Goal: Information Seeking & Learning: Learn about a topic

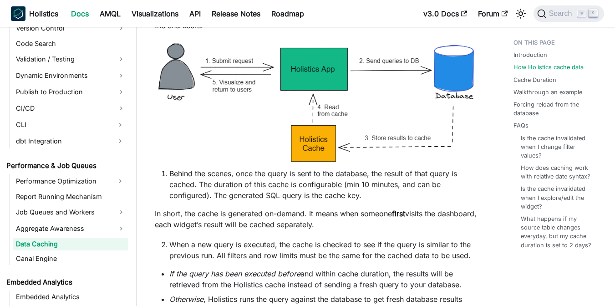
scroll to position [609, 0]
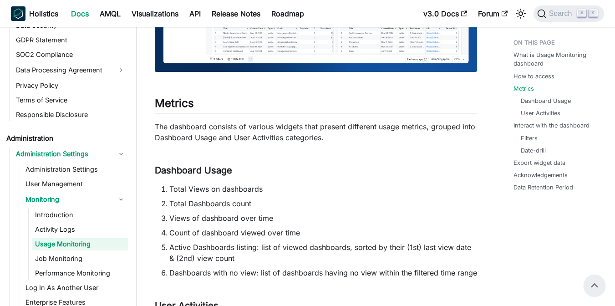
scroll to position [236, 0]
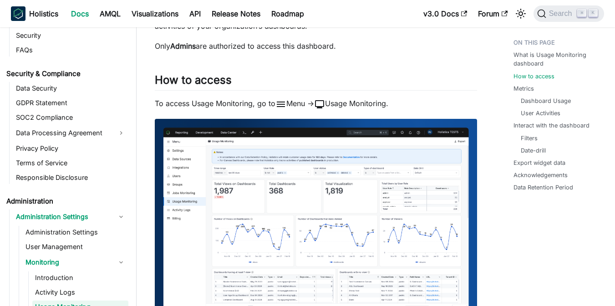
scroll to position [1118, 0]
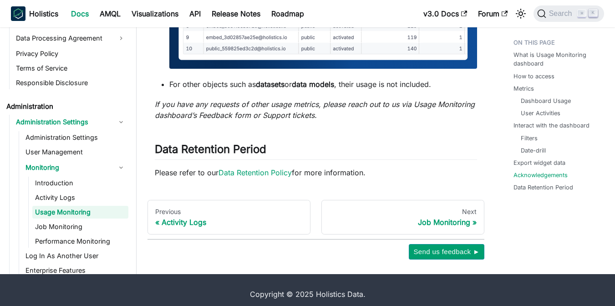
scroll to position [1575, 0]
